Goal: Navigation & Orientation: Understand site structure

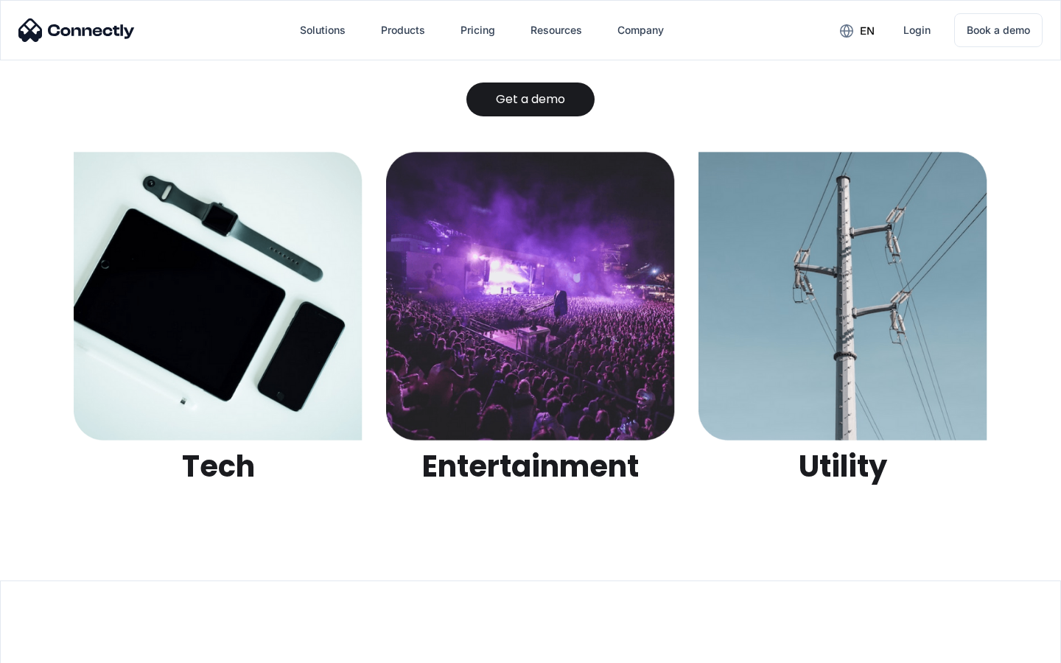
scroll to position [4648, 0]
